Goal: Task Accomplishment & Management: Manage account settings

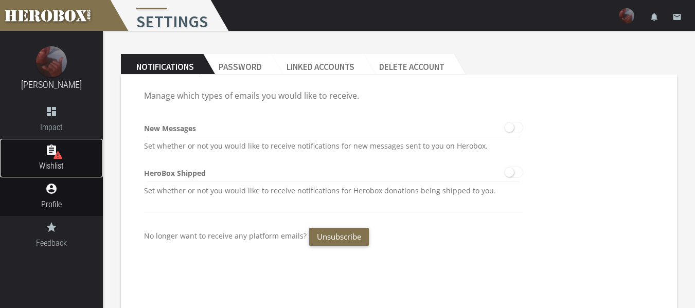
click at [43, 159] on link "assignment Wishlist" at bounding box center [51, 158] width 103 height 39
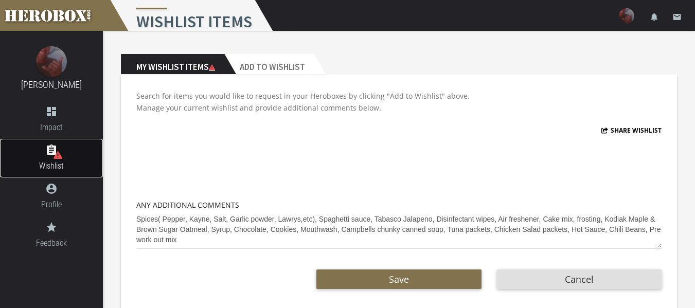
drag, startPoint x: 58, startPoint y: 161, endPoint x: 703, endPoint y: 98, distance: 647.9
click at [58, 161] on span "Wishlist" at bounding box center [51, 166] width 103 height 13
click at [633, 129] on button "Share Wishlist" at bounding box center [632, 131] width 61 height 12
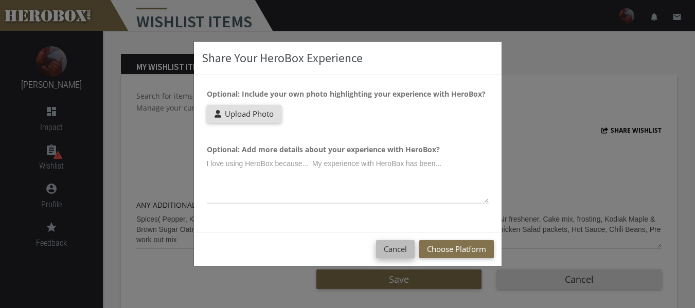
click at [405, 251] on button "Cancel" at bounding box center [395, 249] width 39 height 18
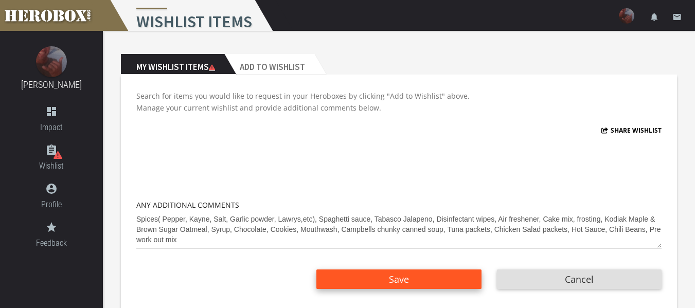
click at [411, 281] on button "Save" at bounding box center [399, 280] width 165 height 20
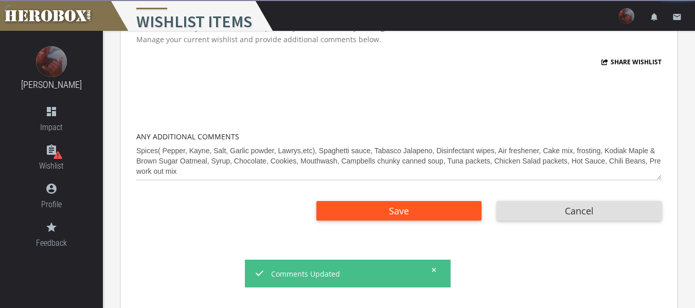
scroll to position [80, 0]
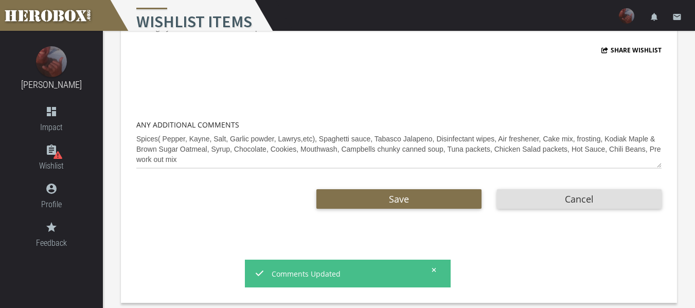
click at [642, 48] on button "Share Wishlist" at bounding box center [632, 50] width 61 height 12
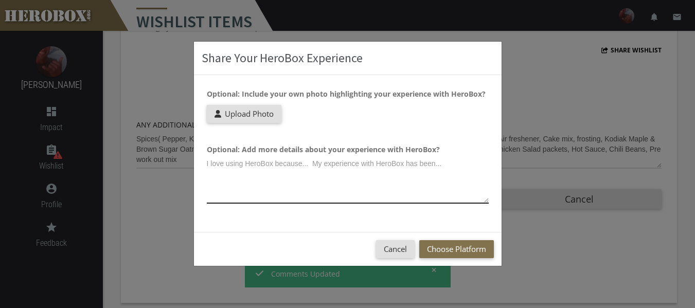
click at [355, 191] on textarea at bounding box center [348, 179] width 282 height 48
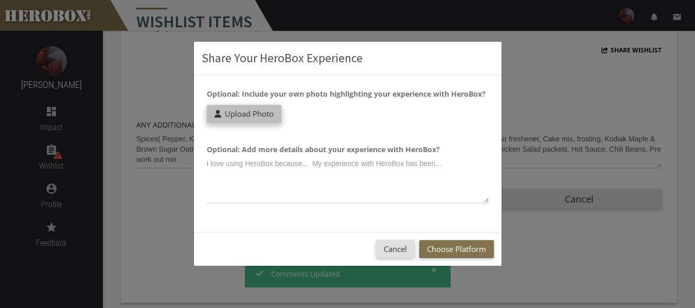
click at [260, 115] on span "Upload Photo" at bounding box center [249, 114] width 49 height 10
click at [260, 115] on input "Upload Photo" at bounding box center [275, 111] width 136 height 12
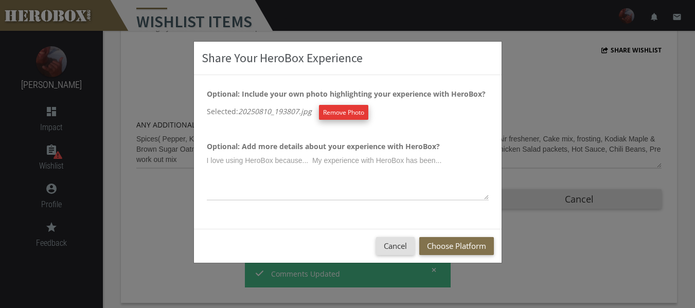
click at [332, 111] on button "Remove Photo" at bounding box center [343, 112] width 49 height 15
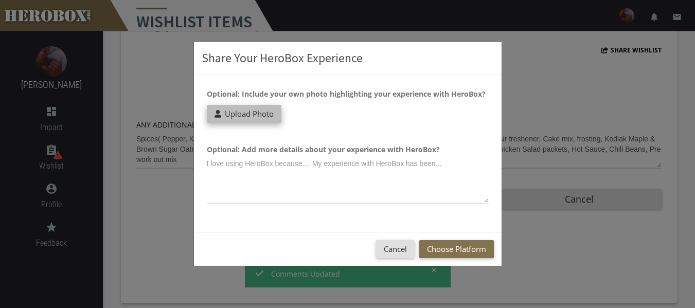
click at [276, 120] on label "Upload Photo" at bounding box center [244, 114] width 75 height 18
click at [276, 117] on input "Upload Photo" at bounding box center [275, 111] width 136 height 12
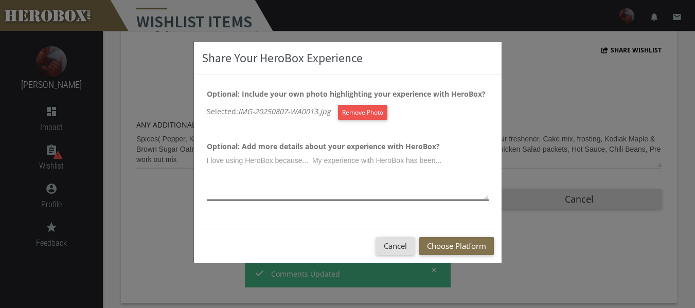
click at [229, 168] on textarea at bounding box center [348, 176] width 282 height 48
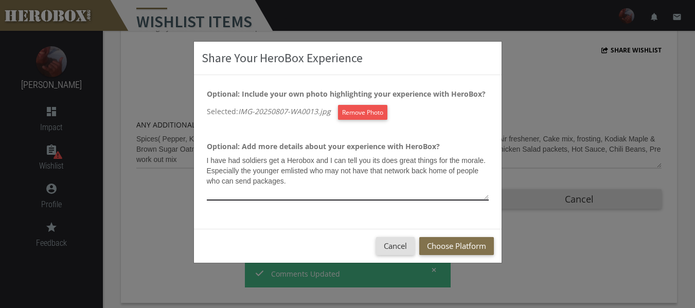
drag, startPoint x: 295, startPoint y: 165, endPoint x: 300, endPoint y: 171, distance: 7.7
click at [310, 182] on textarea "I have had soldiers get a Herobox and I can tell you its does great things for …" at bounding box center [348, 176] width 282 height 48
click at [286, 178] on textarea "I have had soldiers get a Herobox and I can tell you its does great things for …" at bounding box center [348, 176] width 282 height 48
click at [466, 181] on textarea "I have had soldiers get a Herobox and I can tell you its does great things for …" at bounding box center [348, 176] width 282 height 48
click at [277, 160] on textarea "I have had soldiers get a Herobox and I can tell you its does great things for …" at bounding box center [348, 176] width 282 height 48
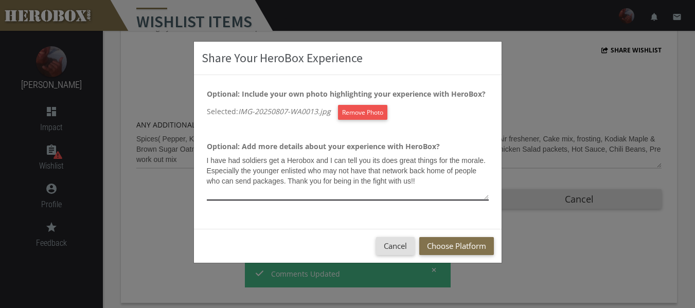
drag, startPoint x: 278, startPoint y: 160, endPoint x: 266, endPoint y: 160, distance: 12.4
click at [266, 160] on textarea "I have had soldiers get a Herobox and I can tell you its does great things for …" at bounding box center [348, 176] width 282 height 48
click at [265, 162] on textarea "I have had soldiersrecieve a Herobox and I can tell you its does great things f…" at bounding box center [348, 176] width 282 height 48
click at [269, 161] on textarea "I have had soldiersrecieve a Herobox and I can tell you its does great things f…" at bounding box center [348, 176] width 282 height 48
click at [269, 161] on textarea "I have had soldiers ecieve a Herobox and I can tell you its does great things f…" at bounding box center [348, 176] width 282 height 48
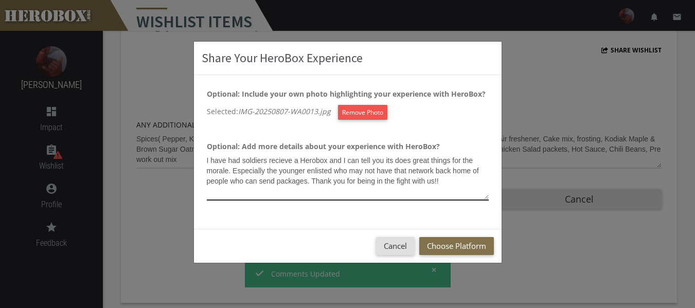
click at [310, 196] on textarea "I have had soldiers recieve a Herobox and I can tell you its does great things …" at bounding box center [348, 176] width 282 height 48
click at [328, 161] on textarea "I have had soldiers receive a Herobox and I can tell you its does great things …" at bounding box center [348, 176] width 282 height 48
click at [395, 161] on textarea "I have had soldiers receive a Herobox, and I can tell you its does great things…" at bounding box center [348, 176] width 282 height 48
drag, startPoint x: 449, startPoint y: 162, endPoint x: 408, endPoint y: 164, distance: 41.2
click at [408, 164] on textarea "I have had soldiers receive a Herobox, and I can tell you it does great things …" at bounding box center [348, 176] width 282 height 48
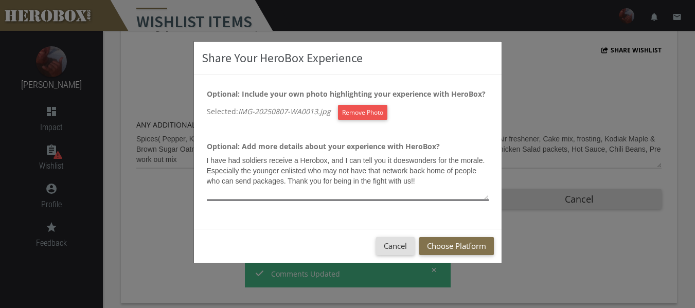
click at [408, 161] on textarea "I have had soldiers receive a Herobox, and I can tell you it doeswonders for th…" at bounding box center [348, 176] width 282 height 48
click at [486, 161] on textarea "I have had soldiers receive a Herobox, and I can tell you it does wonders for t…" at bounding box center [348, 176] width 282 height 48
click at [373, 196] on textarea "I have had soldiers receive a Herobox, and I can tell you it does wonders for t…" at bounding box center [348, 176] width 282 height 48
click at [356, 171] on textarea "I have had soldiers receive a Herobox, and I can tell you it does wonders for t…" at bounding box center [348, 176] width 282 height 48
click at [359, 172] on textarea "I have had soldiers receive a Herobox, and I can tell you it does wonders for t…" at bounding box center [348, 176] width 282 height 48
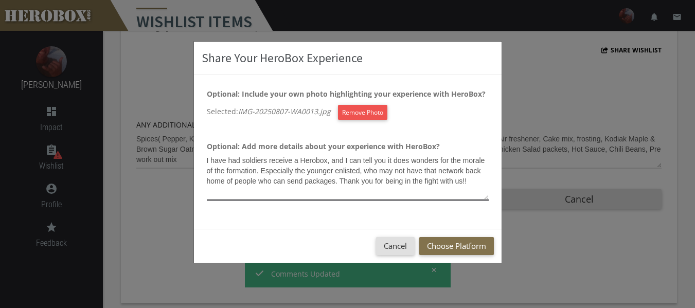
click at [470, 180] on textarea "I have had soldiers receive a Herobox, and I can tell you it does wonders for t…" at bounding box center [348, 176] width 282 height 48
type textarea "I have had soldiers receive a Herobox, and I can tell you it does wonders for t…"
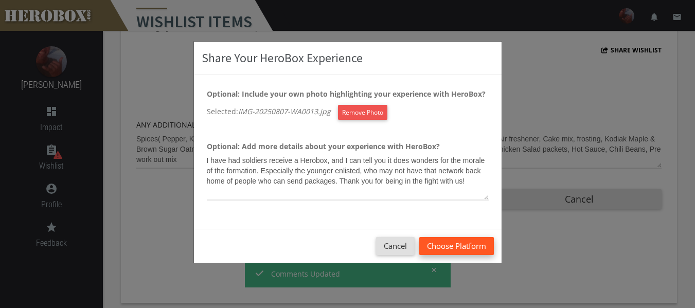
click at [445, 247] on button "Choose Platform" at bounding box center [456, 246] width 75 height 18
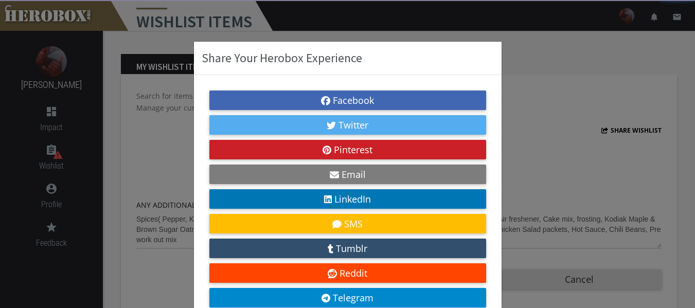
scroll to position [80, 0]
